Goal: Information Seeking & Learning: Learn about a topic

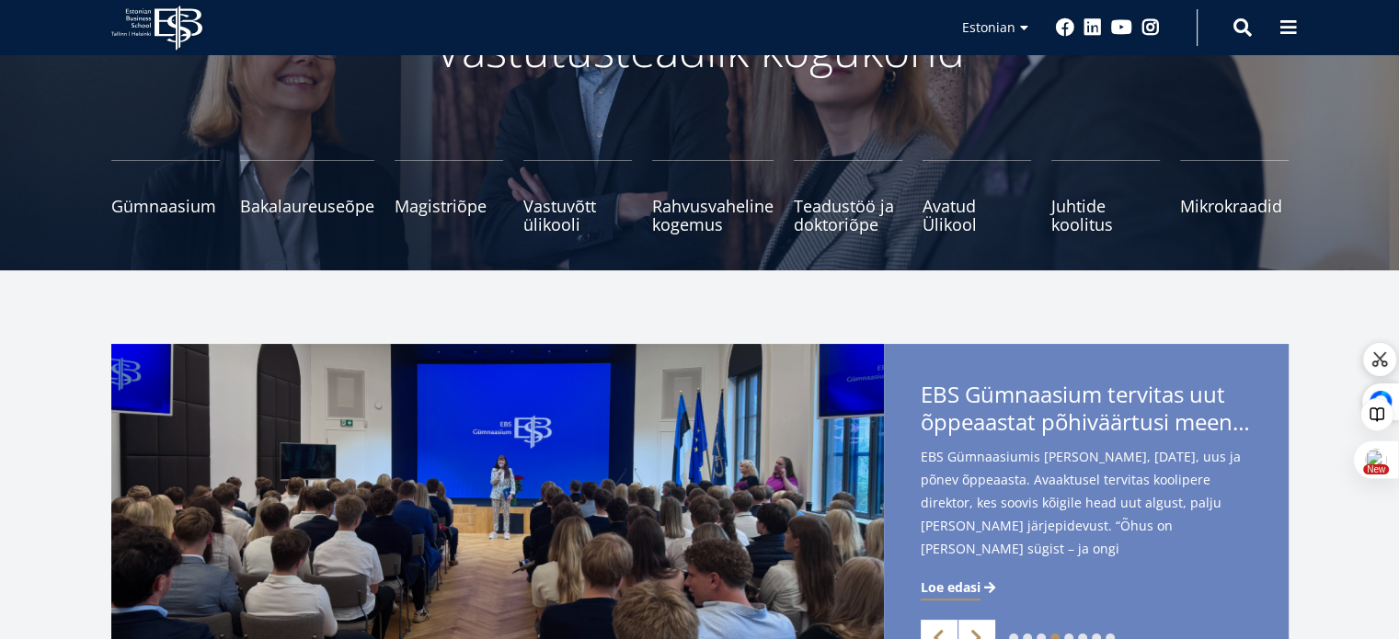
scroll to position [92, 0]
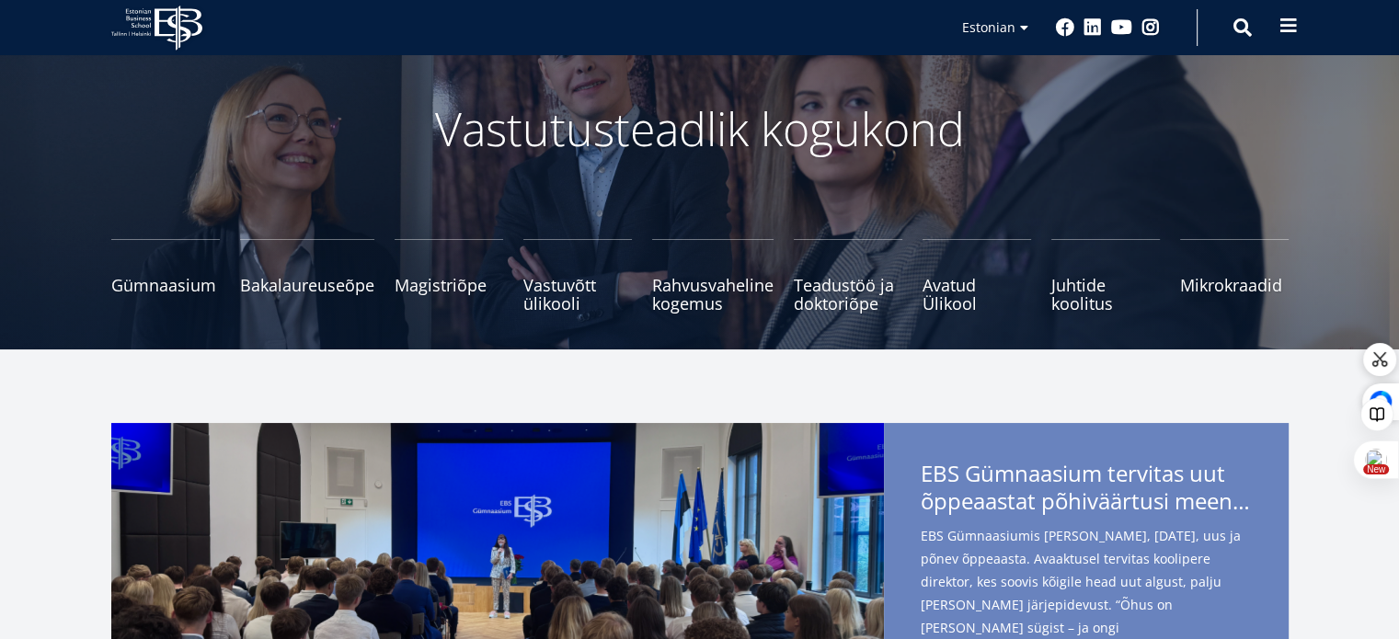
click at [1295, 29] on span at bounding box center [1288, 26] width 18 height 18
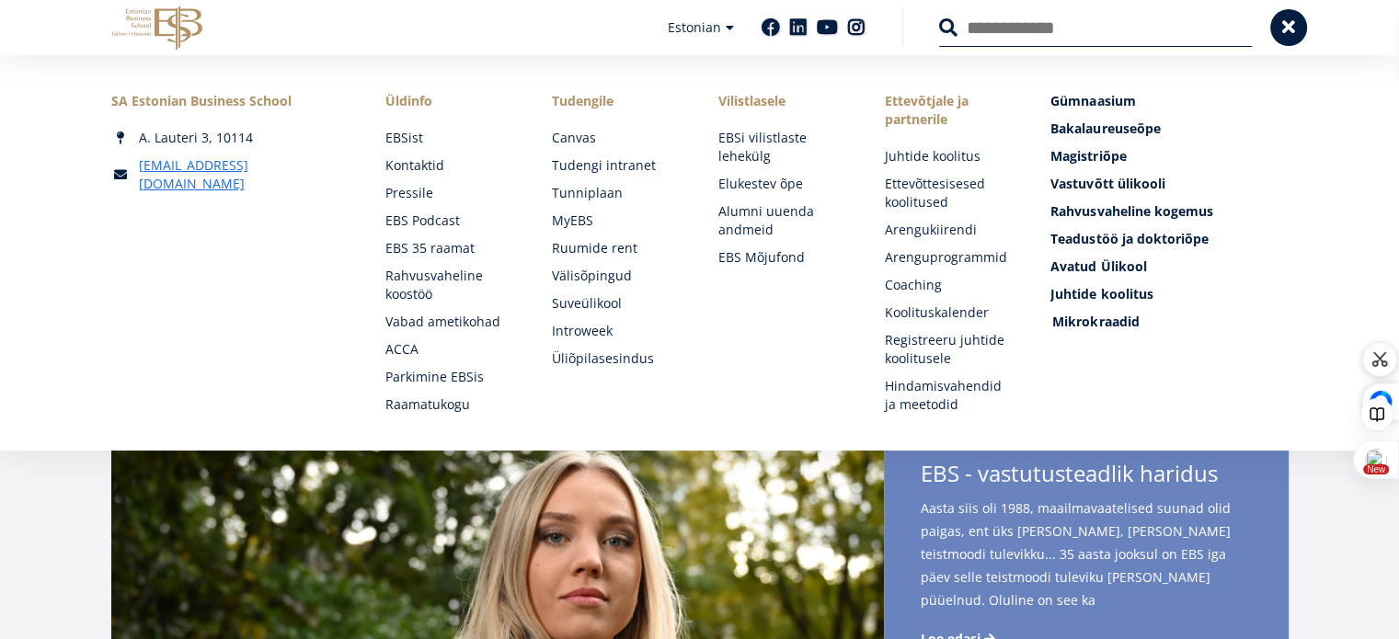
click at [1085, 324] on span "Mikrokraadid" at bounding box center [1095, 321] width 86 height 17
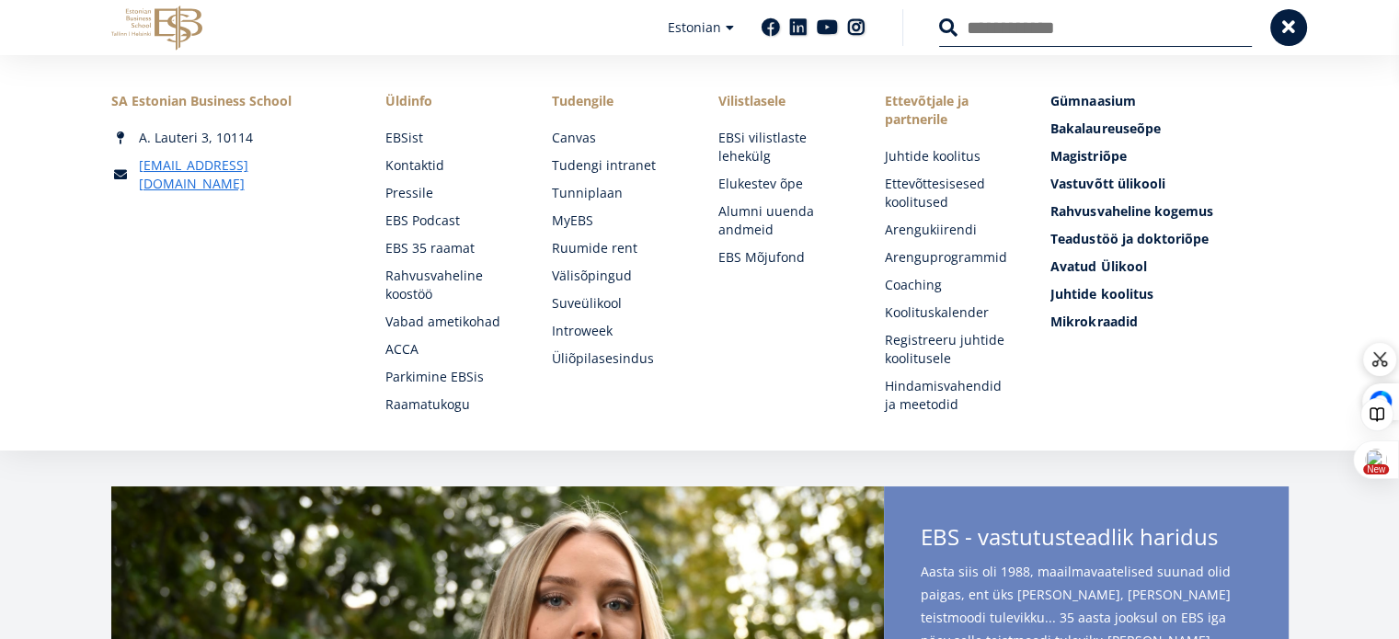
scroll to position [0, 0]
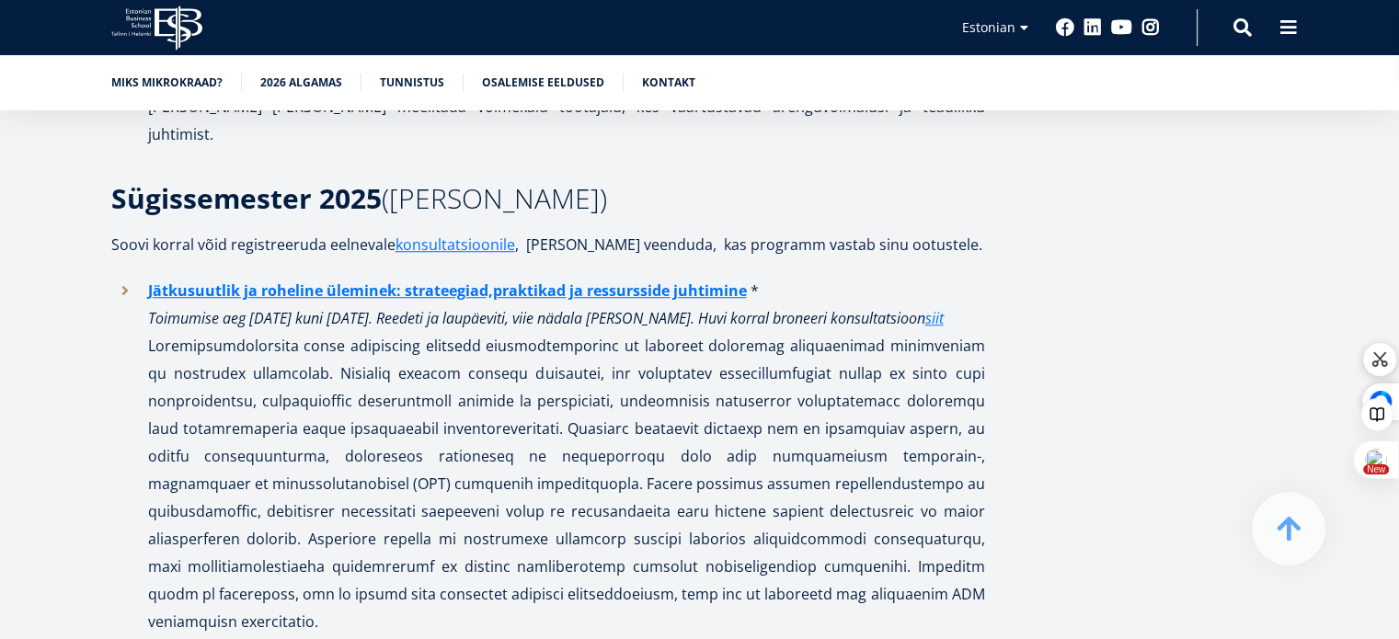
scroll to position [1103, 0]
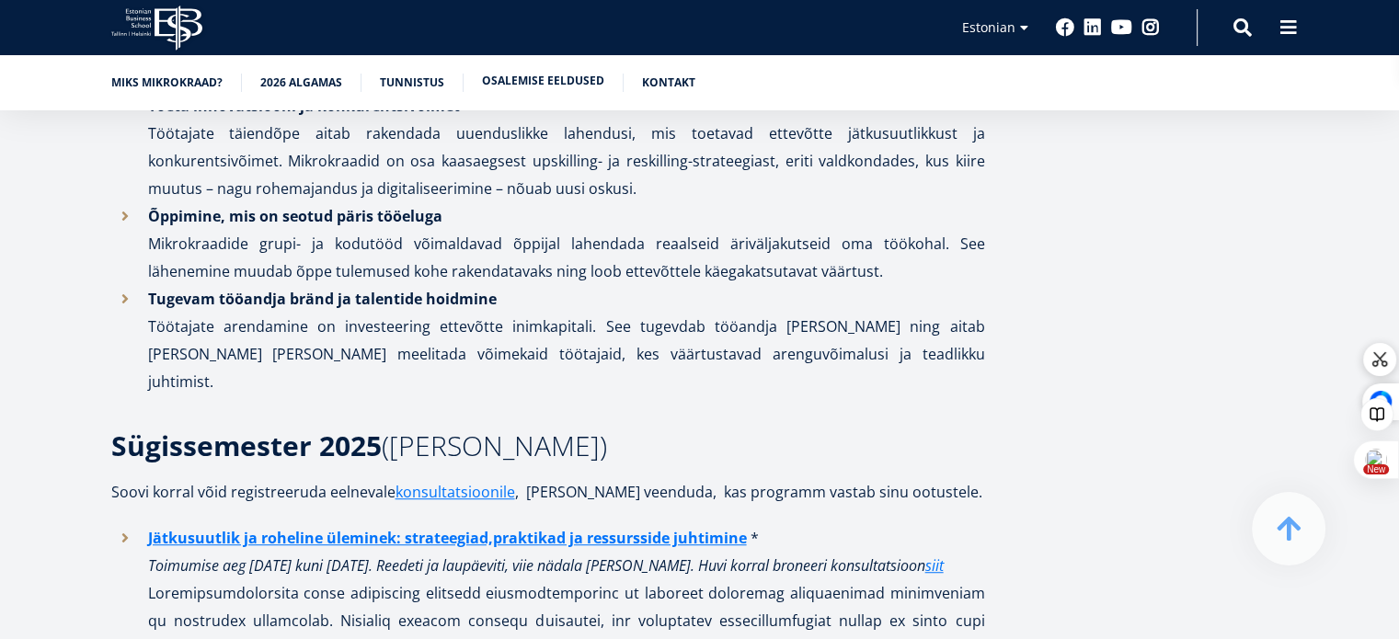
click at [505, 84] on link "Osalemise eeldused" at bounding box center [543, 81] width 122 height 18
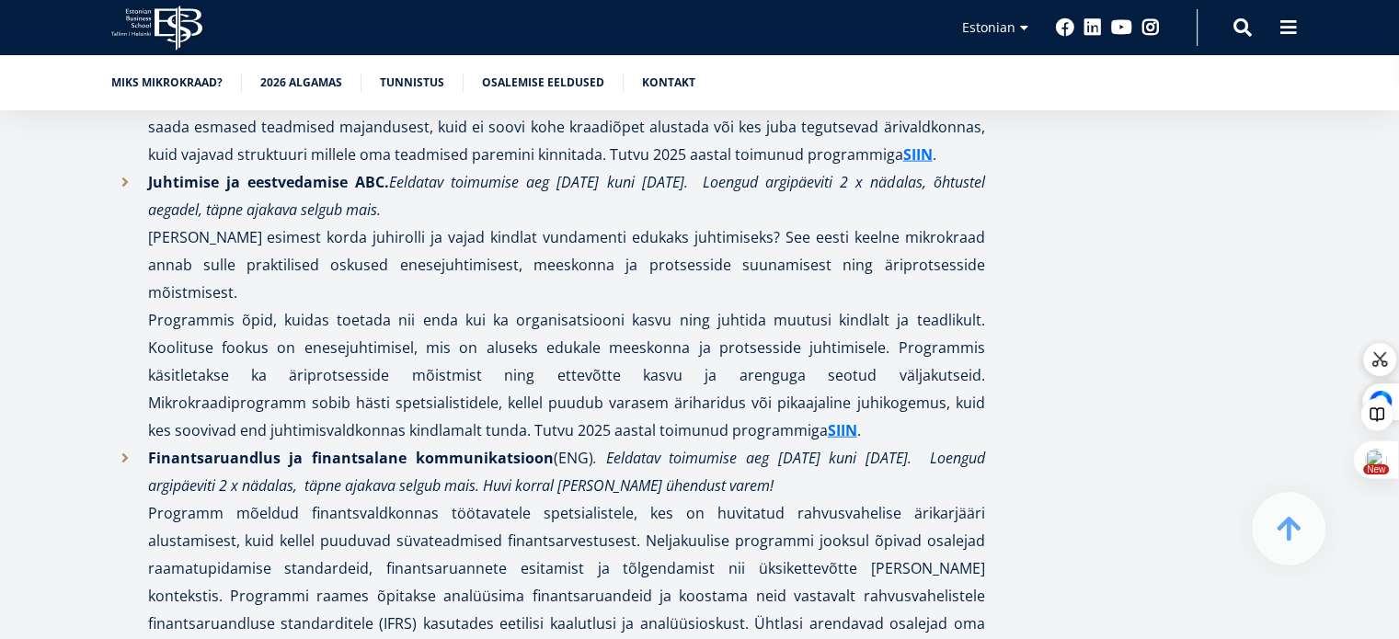
scroll to position [3751, 0]
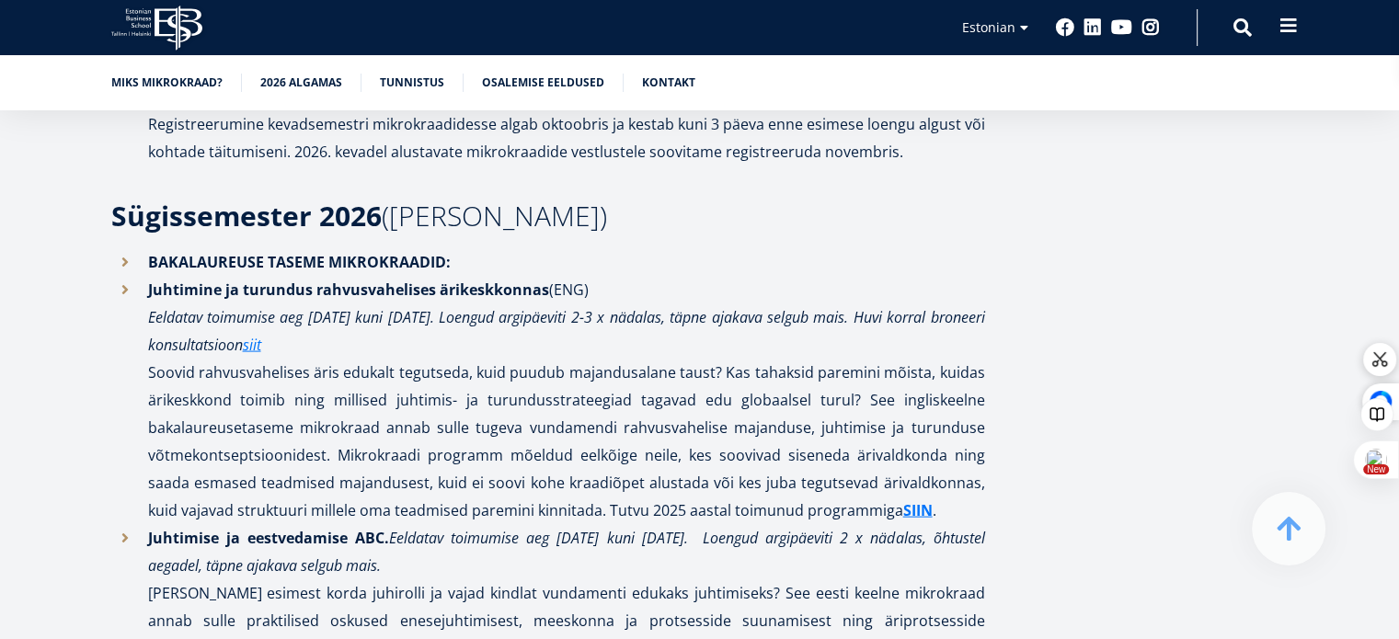
click at [1274, 20] on button at bounding box center [1288, 25] width 37 height 37
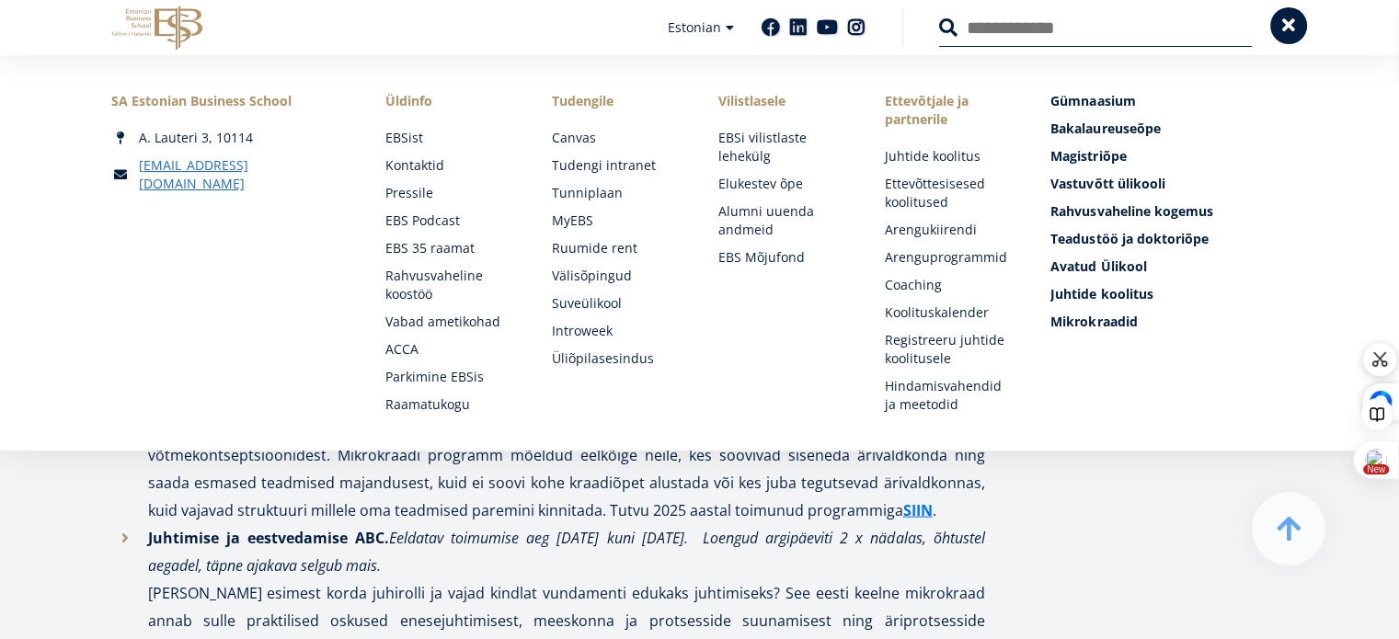
click at [1274, 19] on button at bounding box center [1288, 25] width 37 height 37
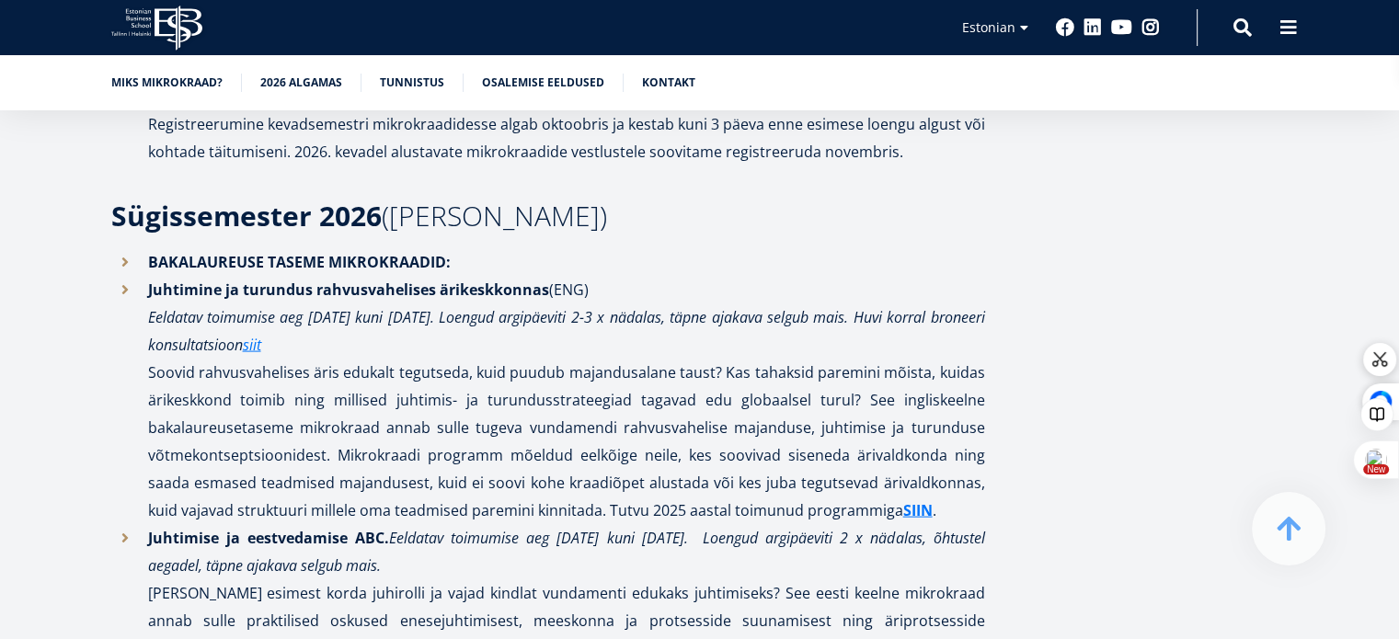
scroll to position [1103, 0]
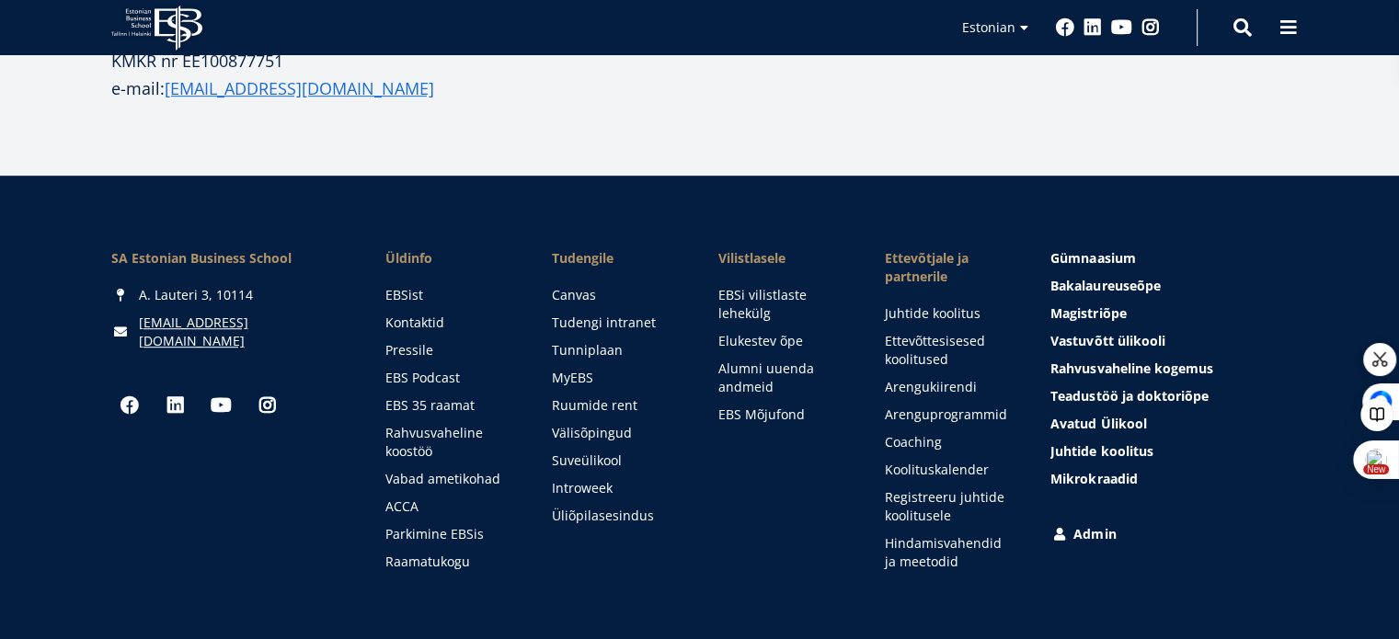
scroll to position [919, 0]
